Goal: Complete application form

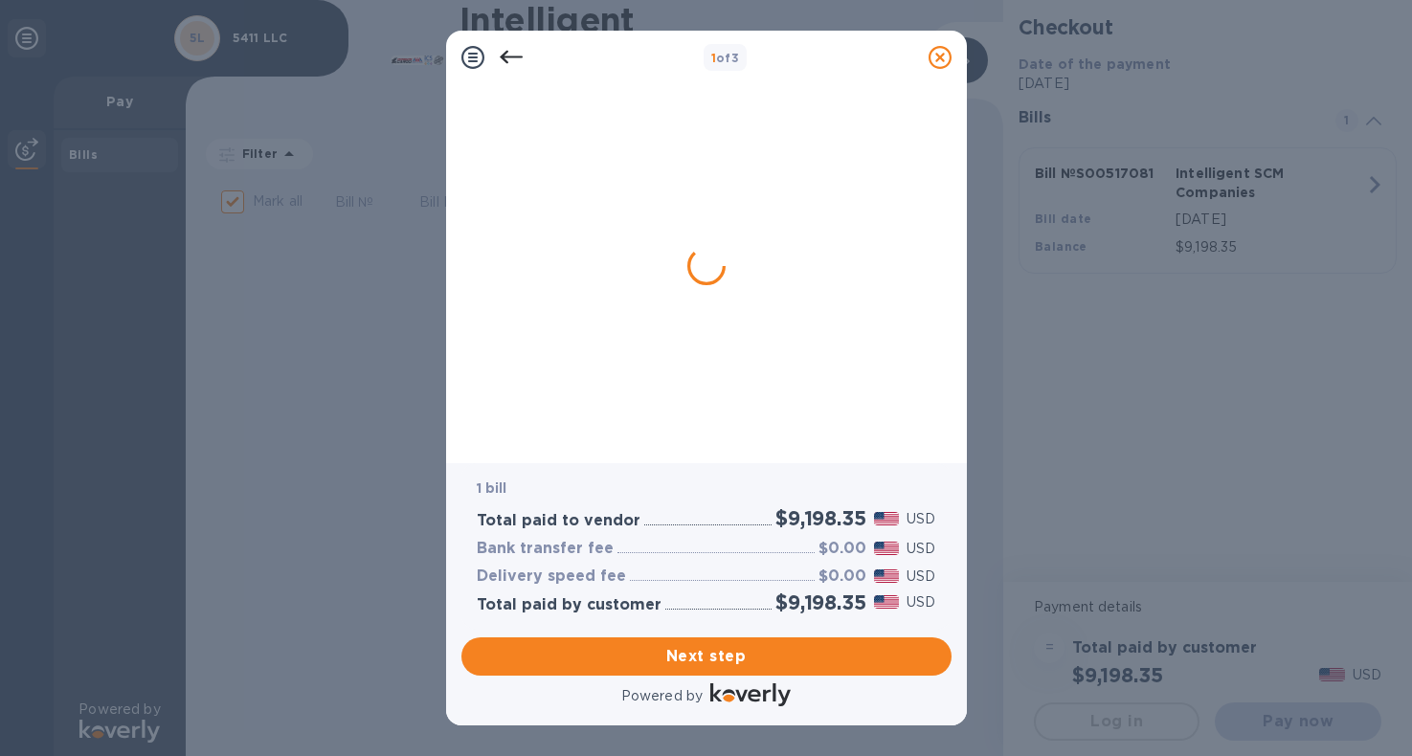
checkbox input "false"
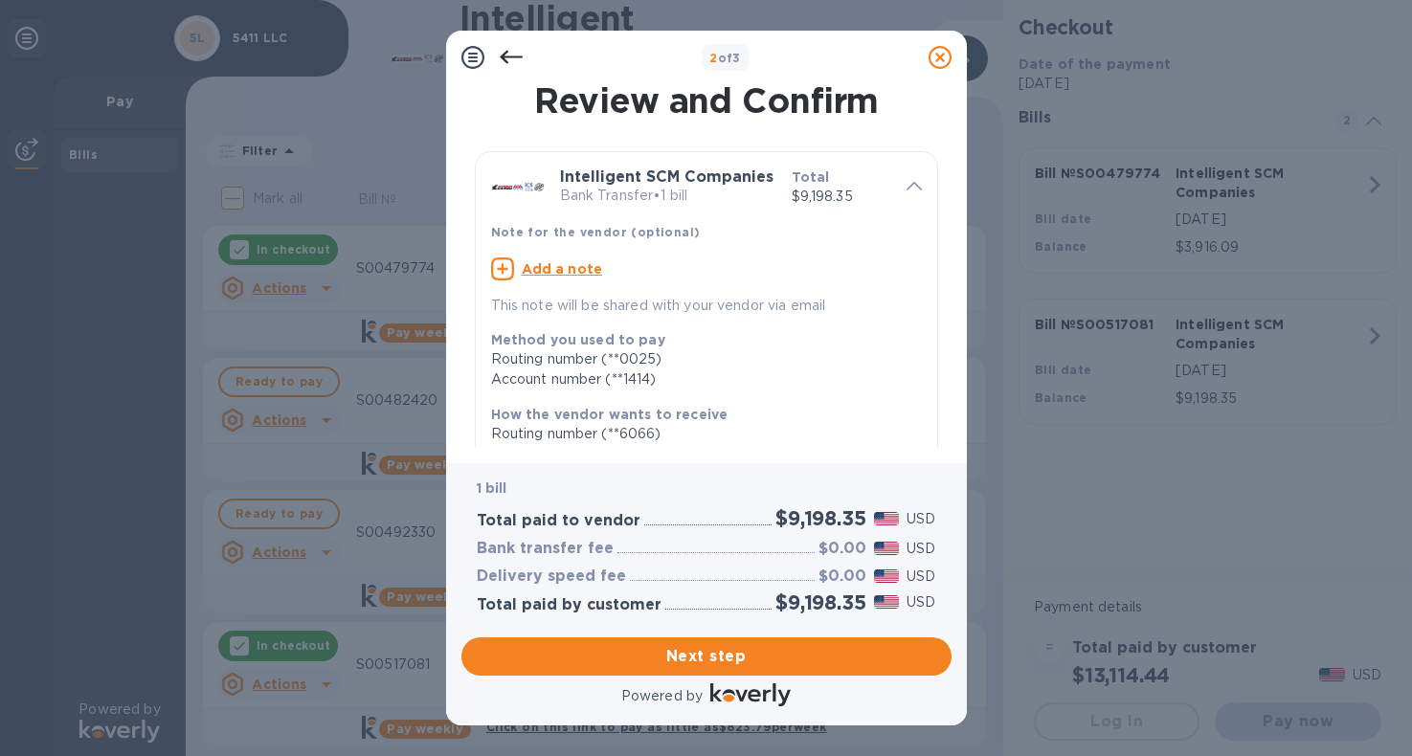
scroll to position [311, 0]
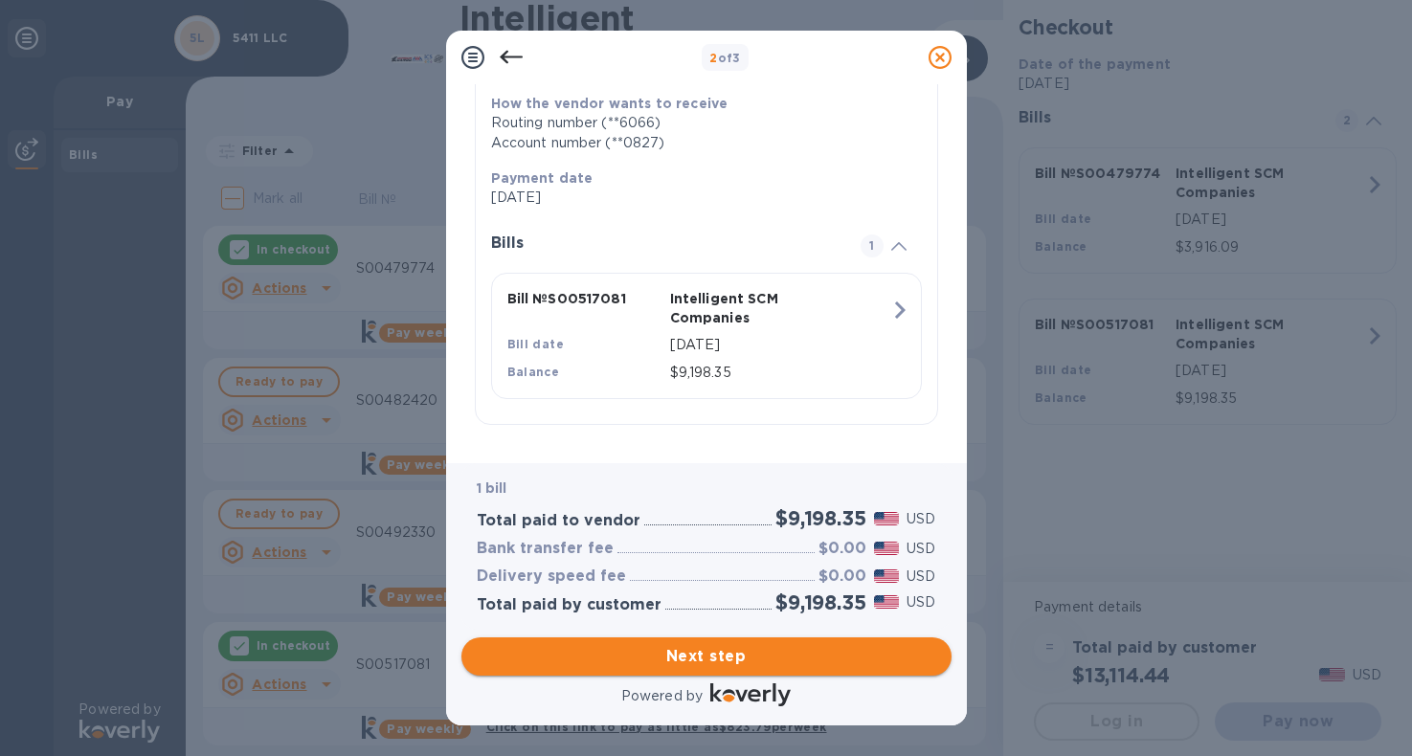
click at [729, 661] on span "Next step" at bounding box center [706, 656] width 459 height 23
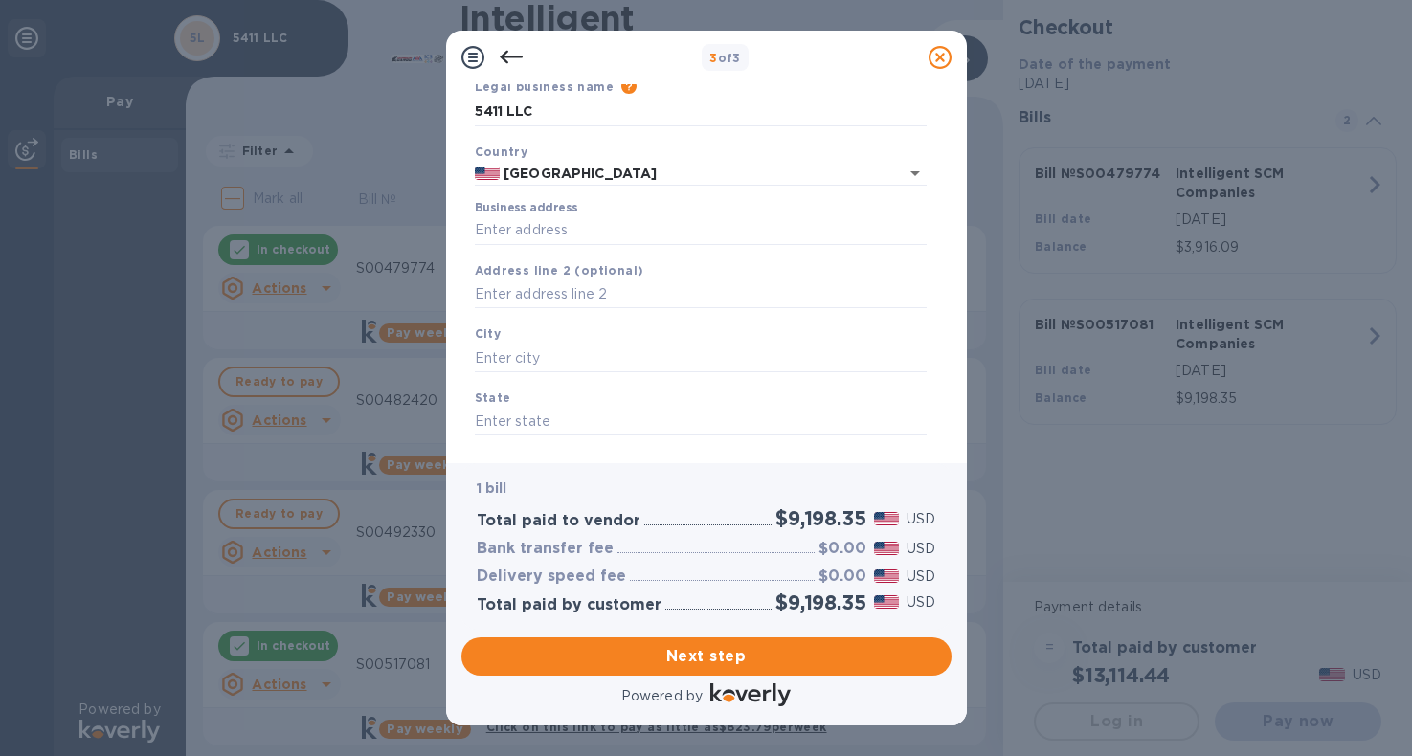
scroll to position [0, 0]
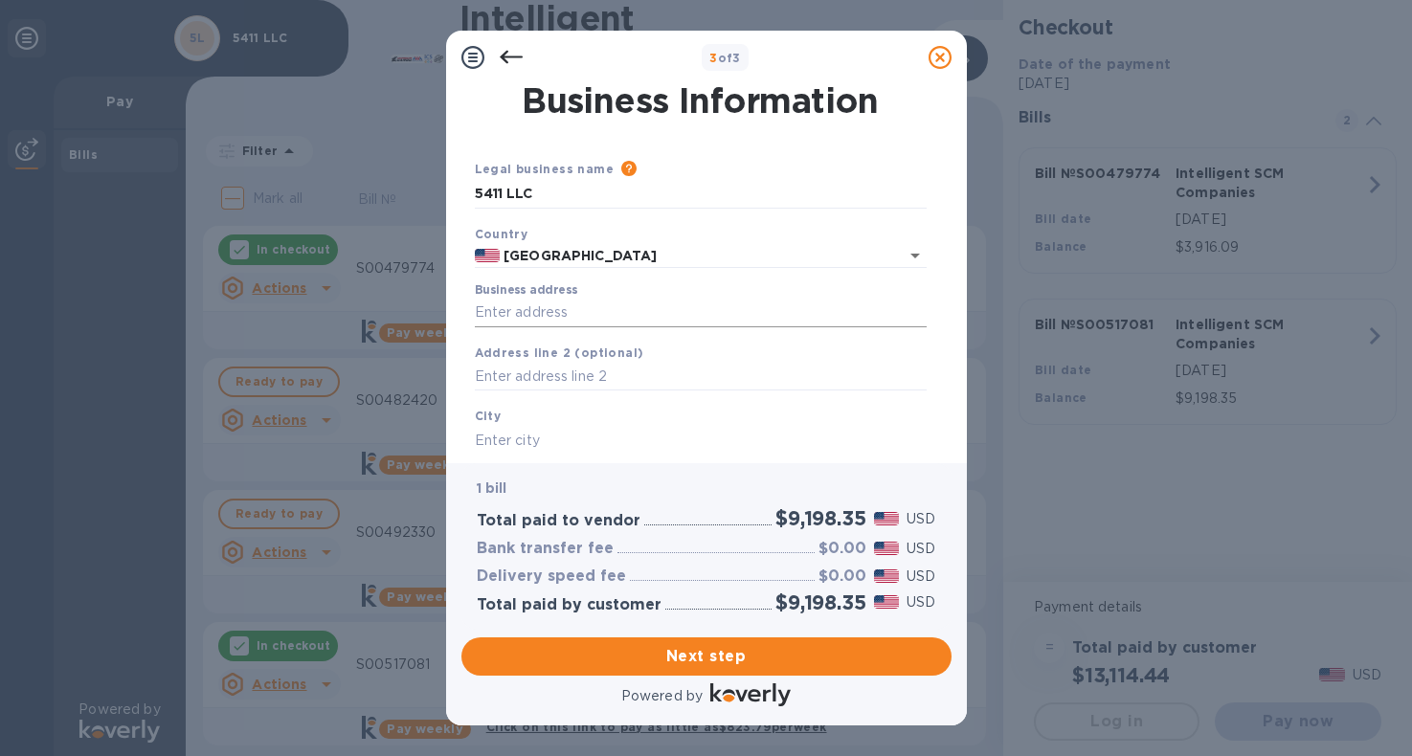
click at [547, 314] on input "Business address" at bounding box center [701, 313] width 452 height 29
type input "[STREET_ADDRESS]"
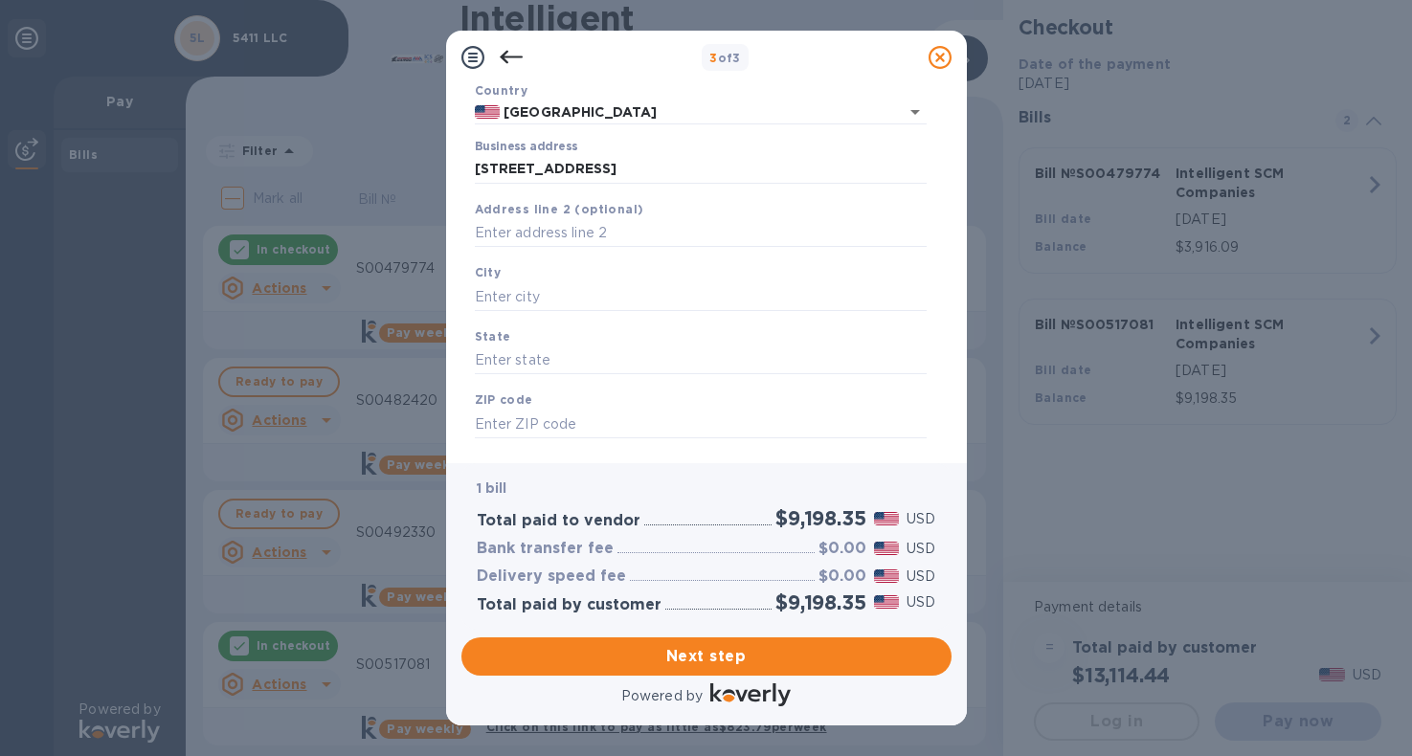
scroll to position [182, 0]
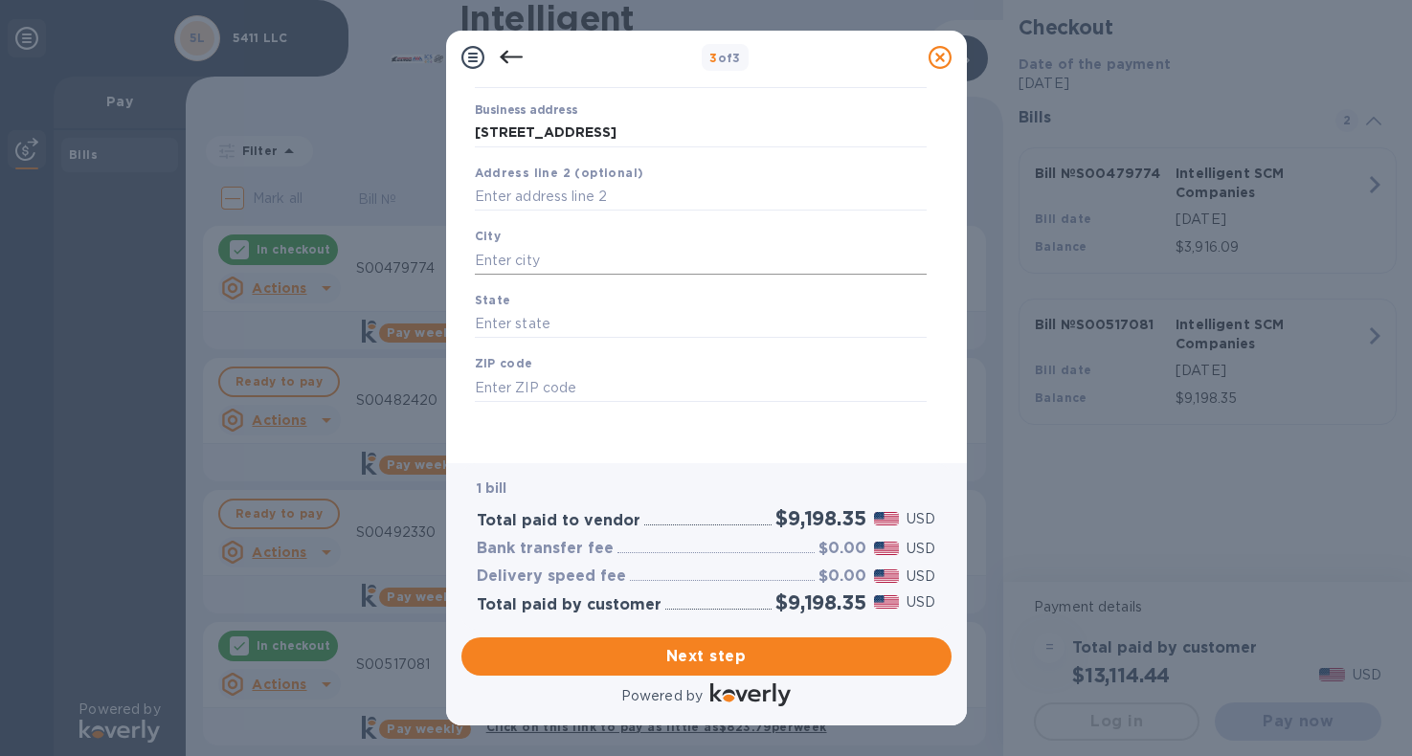
click at [528, 263] on input "text" at bounding box center [701, 260] width 452 height 29
type input "[GEOGRAPHIC_DATA]"
click at [517, 315] on input "text" at bounding box center [701, 324] width 452 height 29
type input "[GEOGRAPHIC_DATA]"
click at [509, 369] on b "ZIP code" at bounding box center [504, 363] width 58 height 14
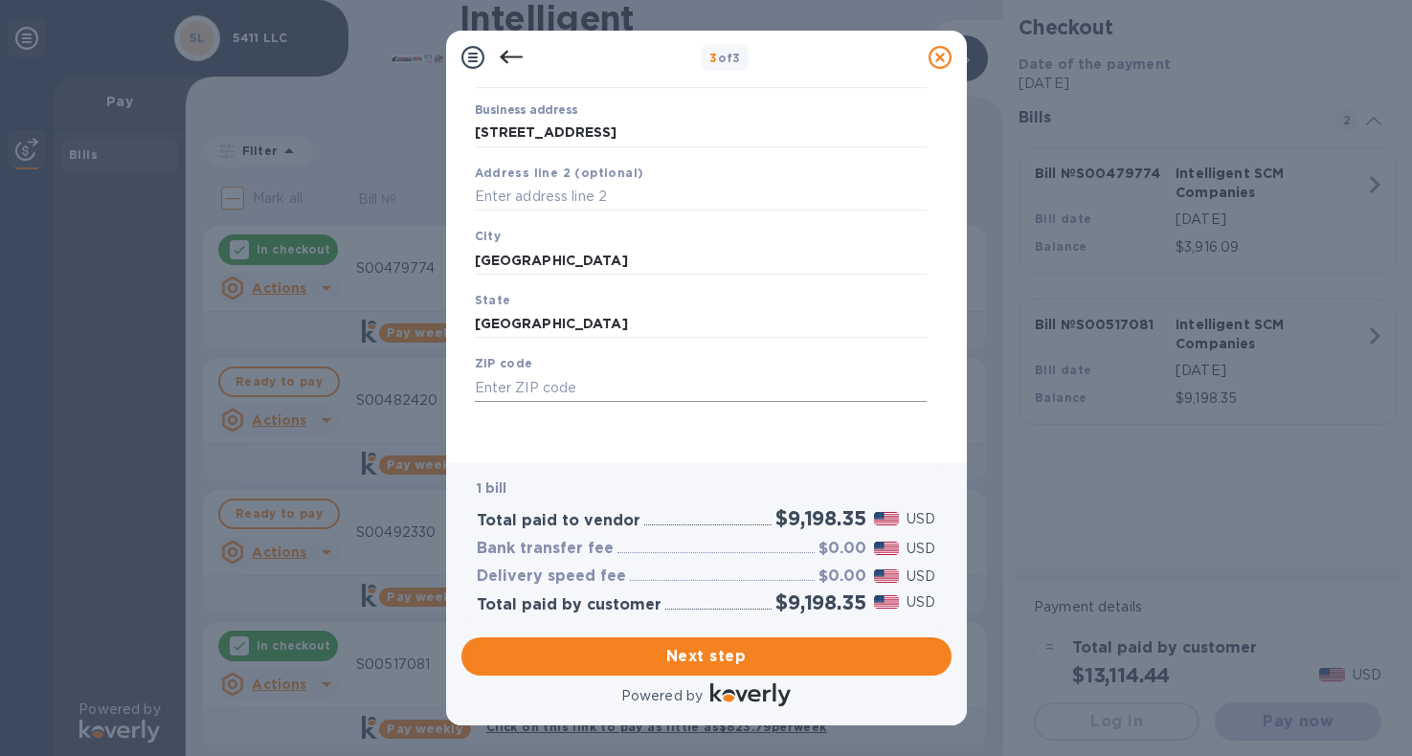
click at [509, 384] on input "text" at bounding box center [701, 387] width 452 height 29
type input "75230"
click at [678, 664] on span "Next step" at bounding box center [706, 656] width 459 height 23
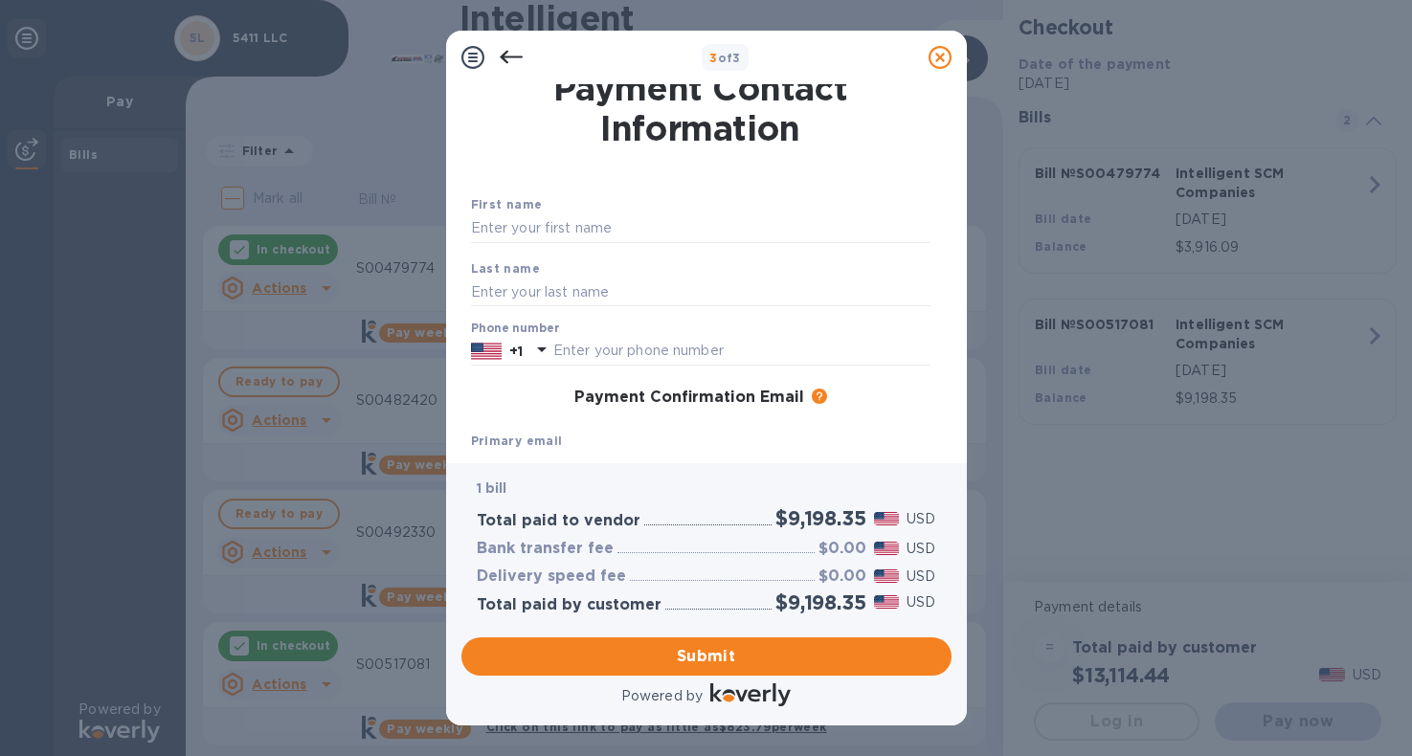
scroll to position [0, 0]
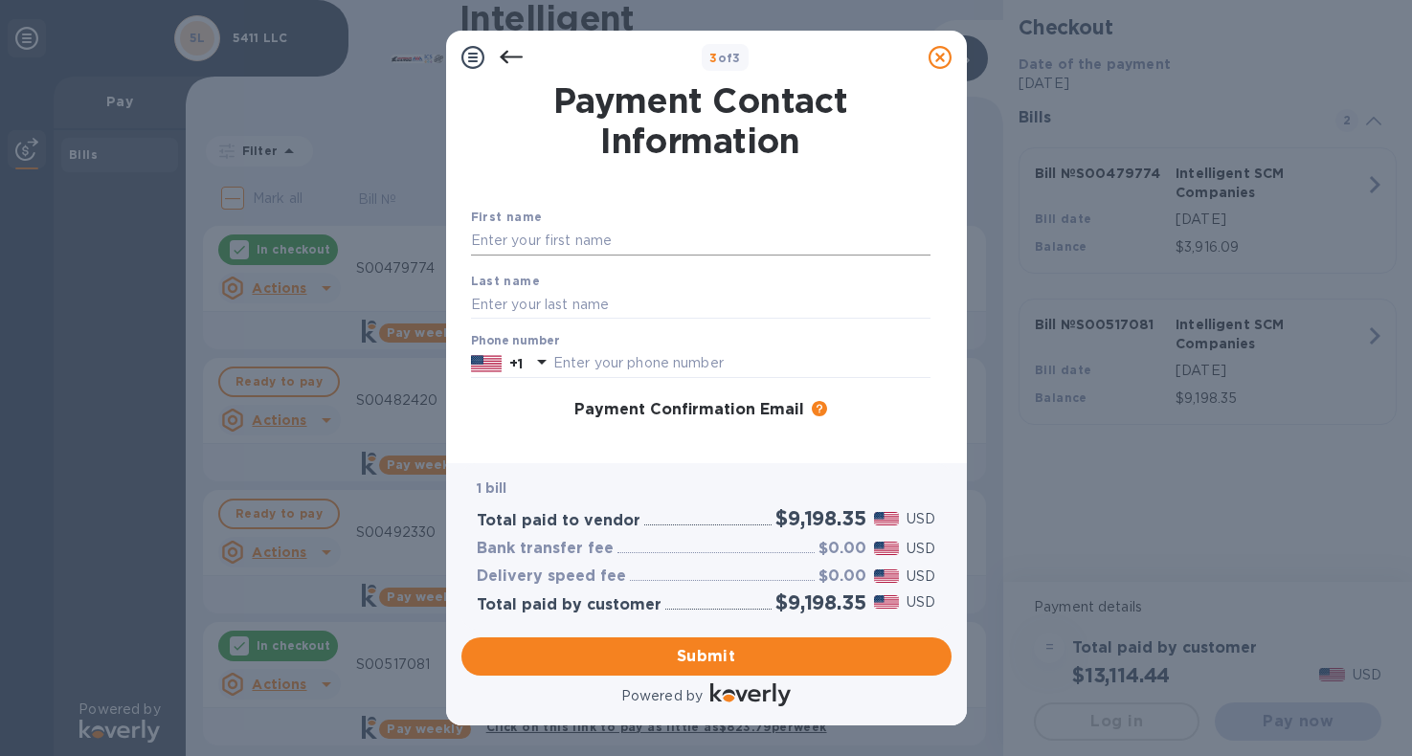
click at [530, 248] on input "text" at bounding box center [700, 241] width 459 height 29
type input "m"
type input "[PERSON_NAME]"
click at [506, 308] on input "text" at bounding box center [700, 304] width 459 height 29
type input "[PERSON_NAME] [PERSON_NAME]"
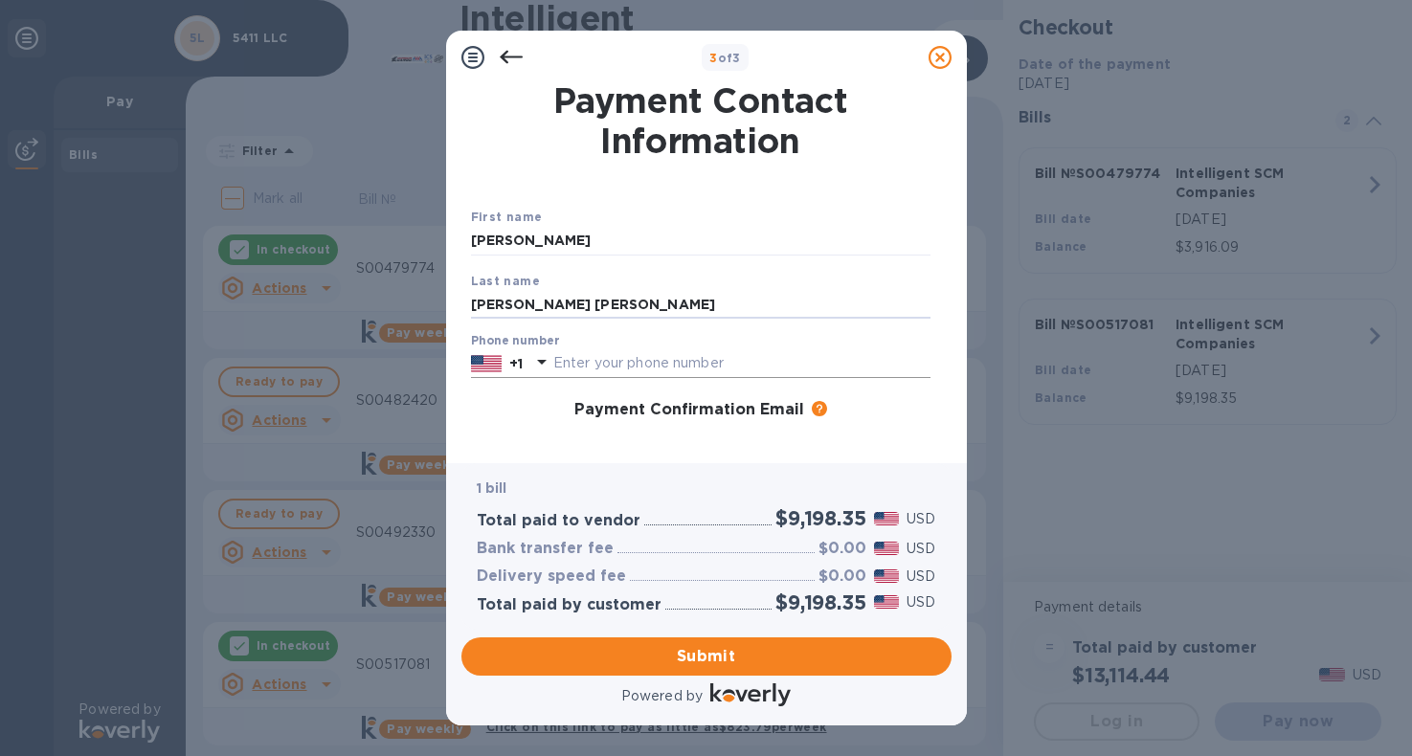
click at [575, 364] on input "text" at bounding box center [741, 363] width 377 height 29
type input "2148628323"
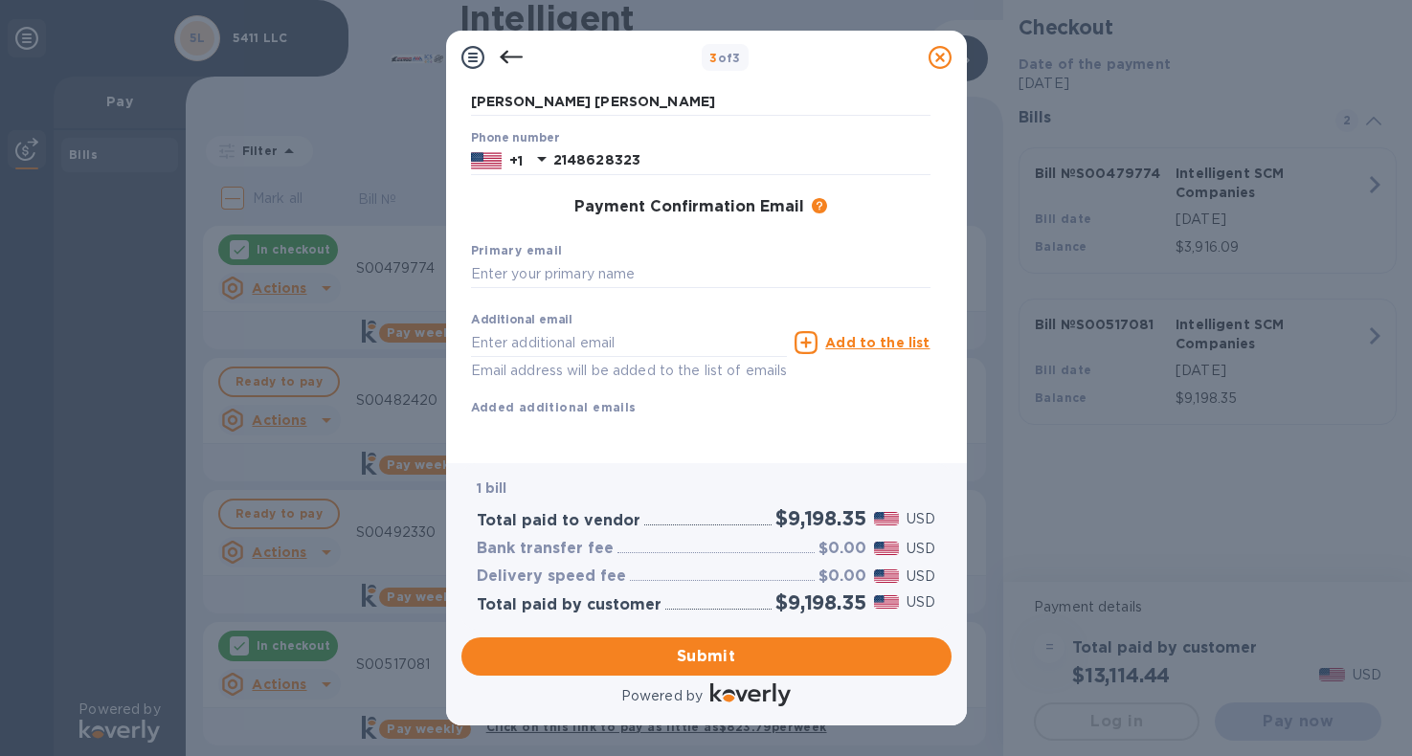
scroll to position [227, 0]
click at [620, 260] on input "text" at bounding box center [700, 274] width 459 height 29
type input "[PERSON_NAME][EMAIL_ADDRESS][DOMAIN_NAME]"
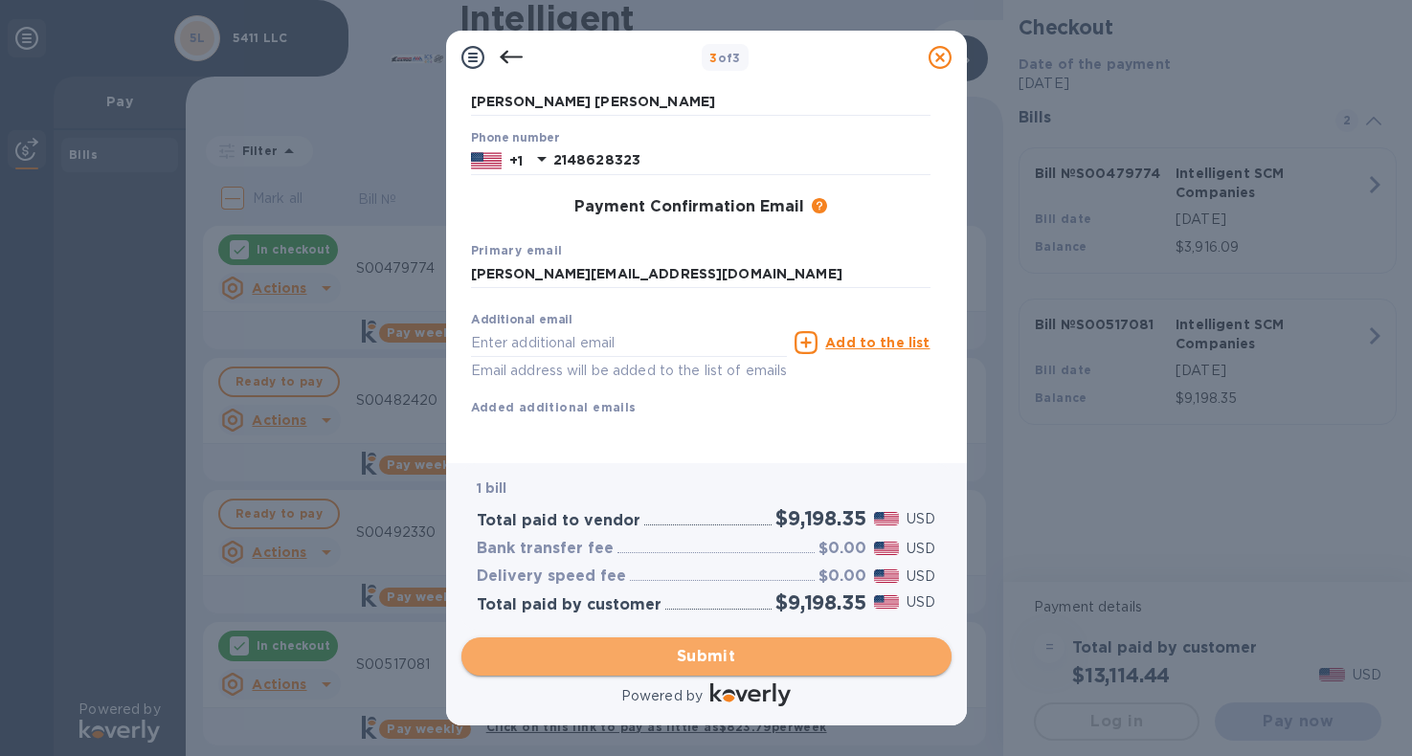
click at [704, 659] on span "Submit" at bounding box center [706, 656] width 459 height 23
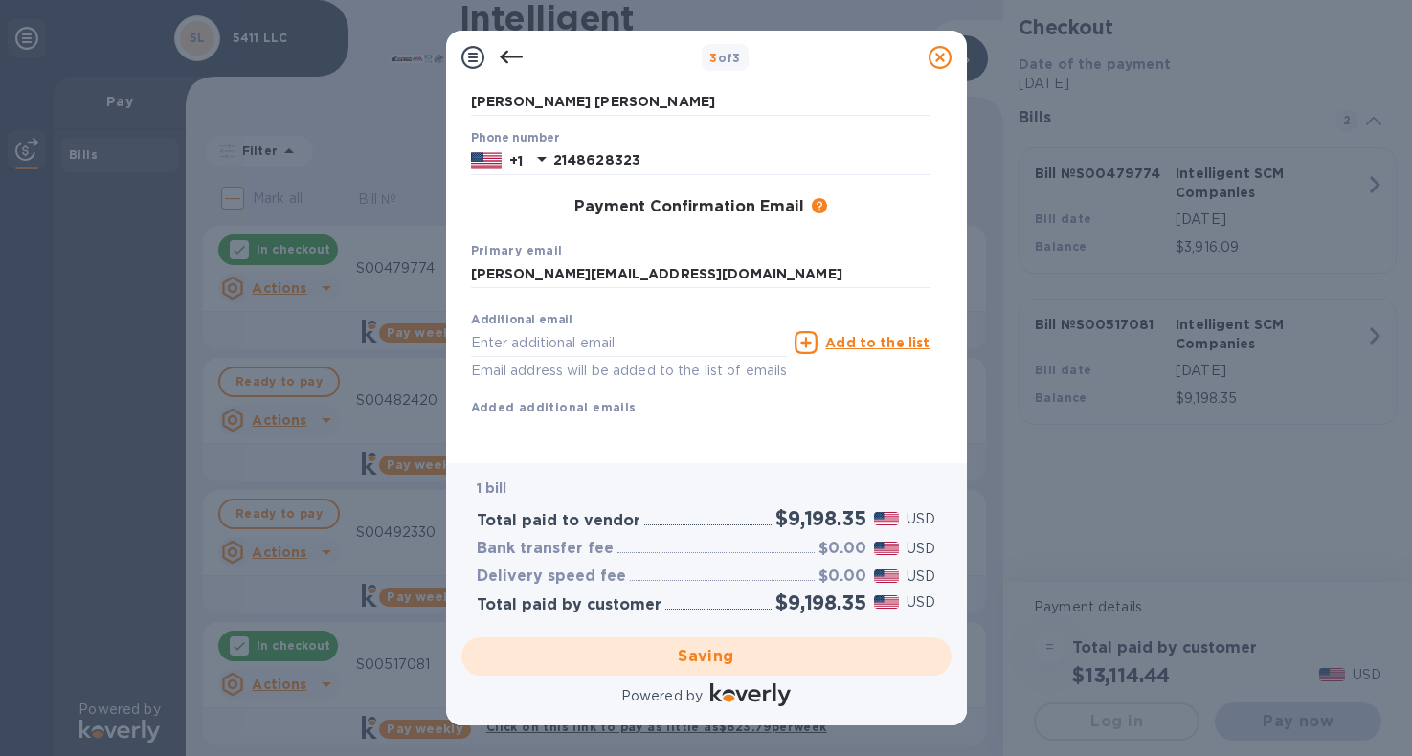
scroll to position [0, 0]
